Goal: Go to known website: Access a specific website the user already knows

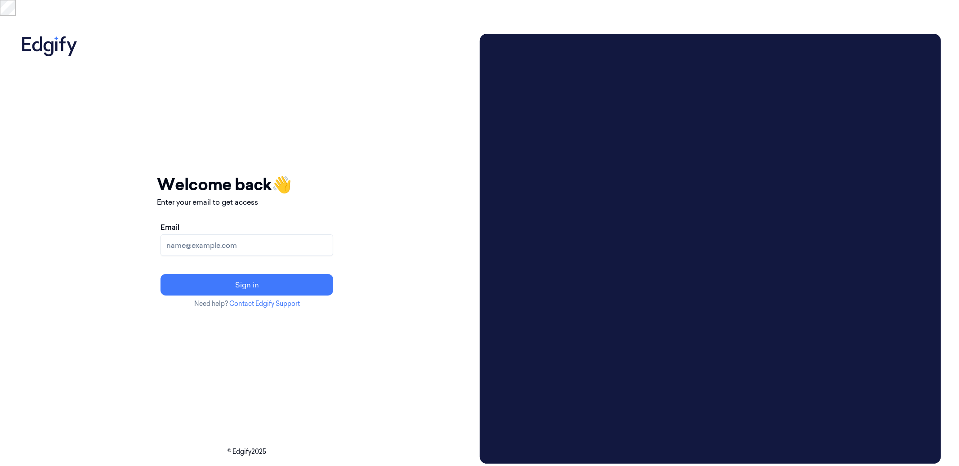
click at [55, 41] on icon at bounding box center [56, 46] width 2 height 10
click at [50, 34] on icon at bounding box center [49, 45] width 63 height 22
